Goal: Task Accomplishment & Management: Manage account settings

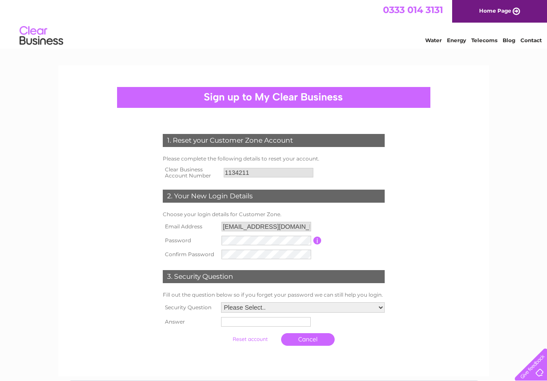
click at [434, 40] on link "Water" at bounding box center [433, 40] width 17 height 7
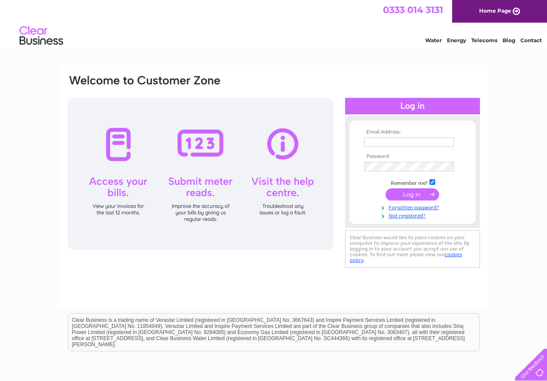
type input "accountspayableteam@scottishwater.co.uk"
click at [410, 194] on input "submit" at bounding box center [413, 194] width 54 height 12
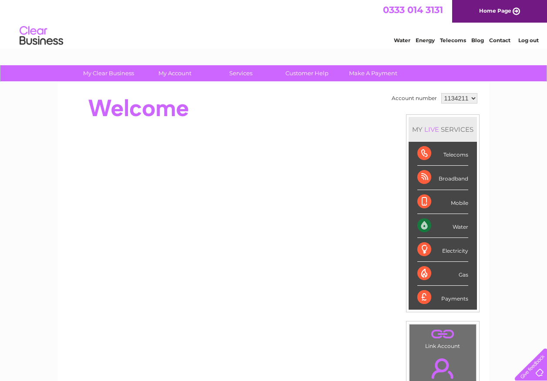
click at [435, 222] on div "Water" at bounding box center [442, 226] width 51 height 24
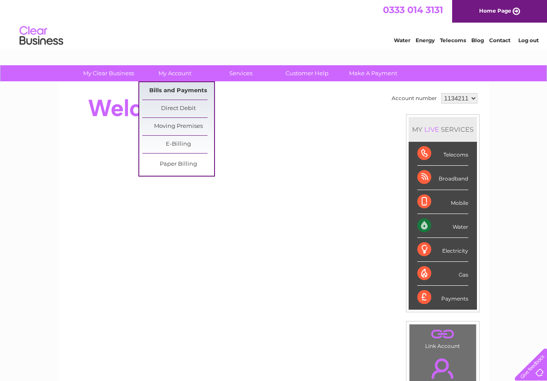
click at [178, 89] on link "Bills and Payments" at bounding box center [178, 90] width 72 height 17
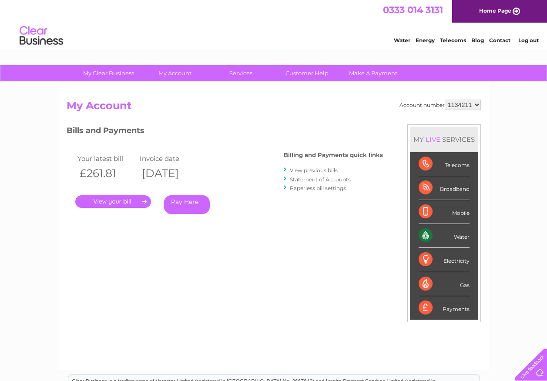
click at [106, 201] on link "." at bounding box center [113, 201] width 76 height 13
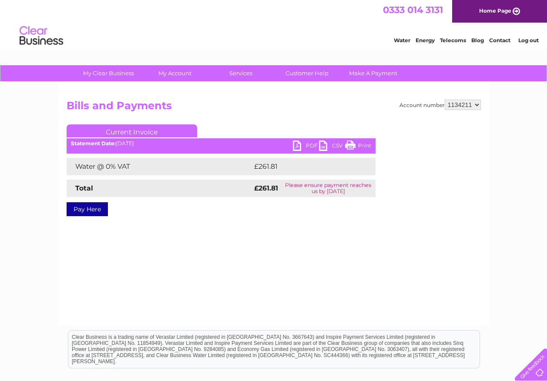
click at [299, 146] on link "PDF" at bounding box center [306, 147] width 26 height 13
